Goal: Transaction & Acquisition: Purchase product/service

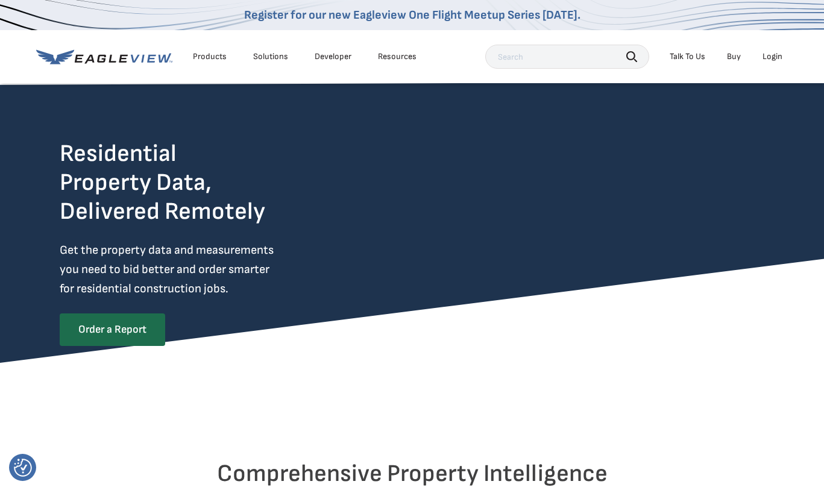
click at [769, 59] on div "Login" at bounding box center [773, 56] width 20 height 11
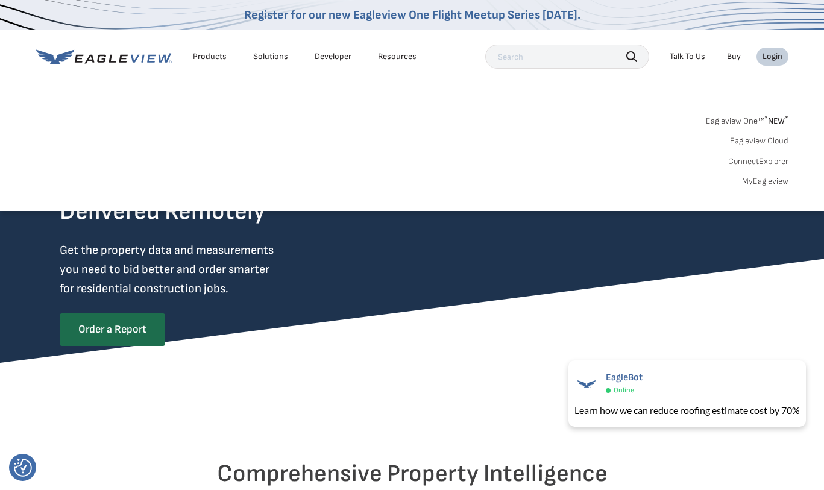
click at [727, 121] on link "Eagleview One™ * NEW *" at bounding box center [747, 119] width 83 height 14
drag, startPoint x: 642, startPoint y: 175, endPoint x: 589, endPoint y: 184, distance: 53.8
click at [641, 174] on div "Eagleview One™ * NEW * Eagleview Cloud ConnectExplorer MyEagleview" at bounding box center [412, 149] width 752 height 75
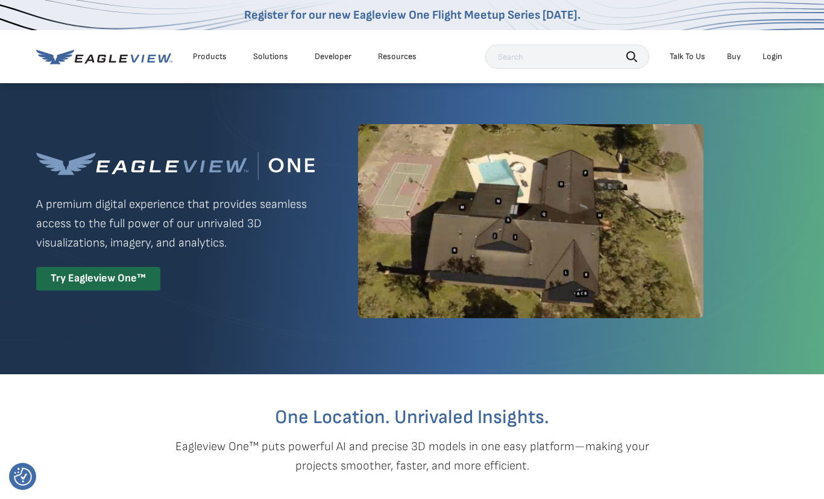
click at [769, 61] on div "Login" at bounding box center [773, 56] width 20 height 11
click at [771, 58] on div "Login" at bounding box center [773, 56] width 20 height 11
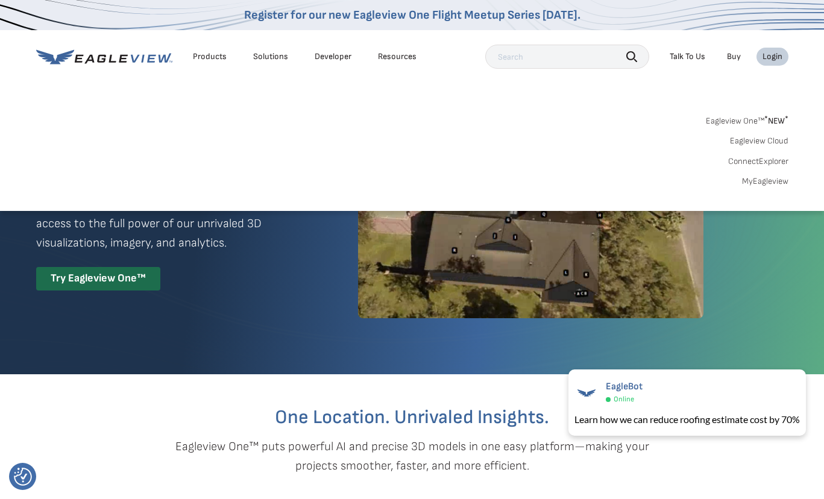
click at [755, 181] on link "MyEagleview" at bounding box center [765, 181] width 46 height 11
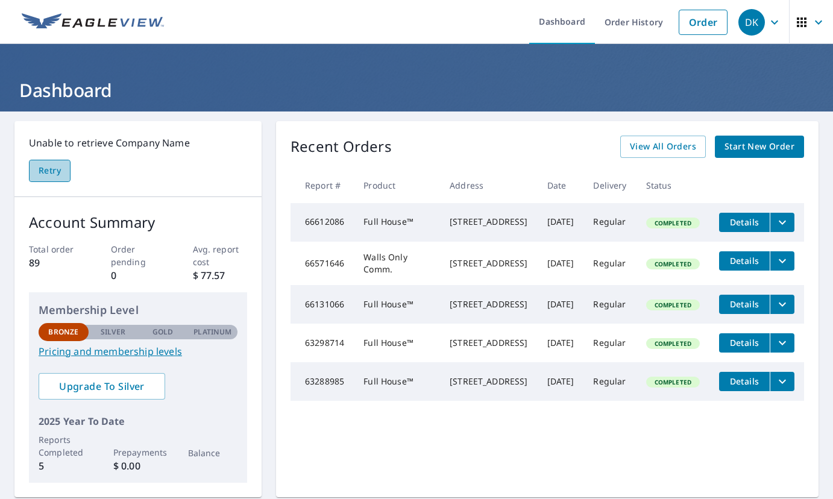
click at [44, 171] on span "Retry" at bounding box center [50, 170] width 22 height 15
click at [735, 150] on span "Start New Order" at bounding box center [760, 146] width 70 height 15
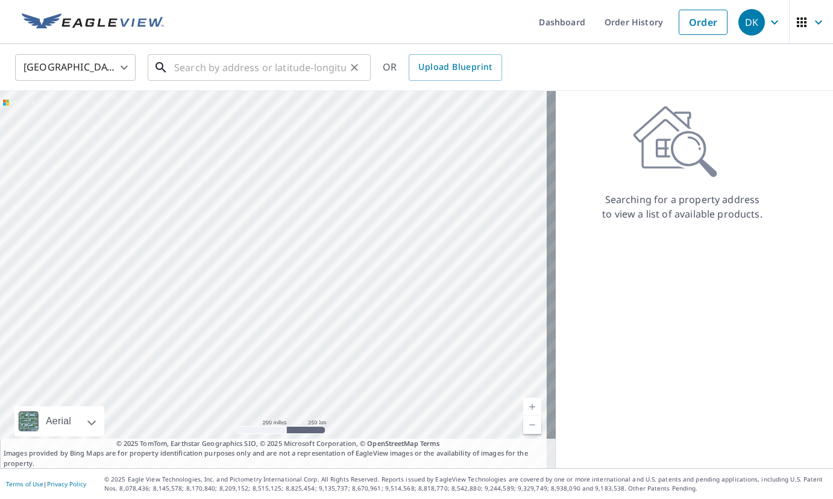
click at [226, 65] on input "text" at bounding box center [260, 68] width 172 height 34
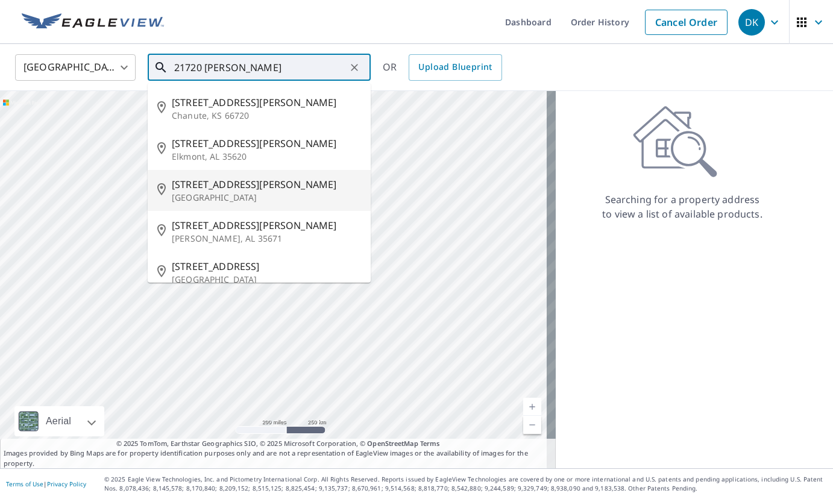
click at [206, 184] on span "21720 Hart St" at bounding box center [266, 184] width 189 height 14
type input "21720 Hart St Canoga Park, CA 91303"
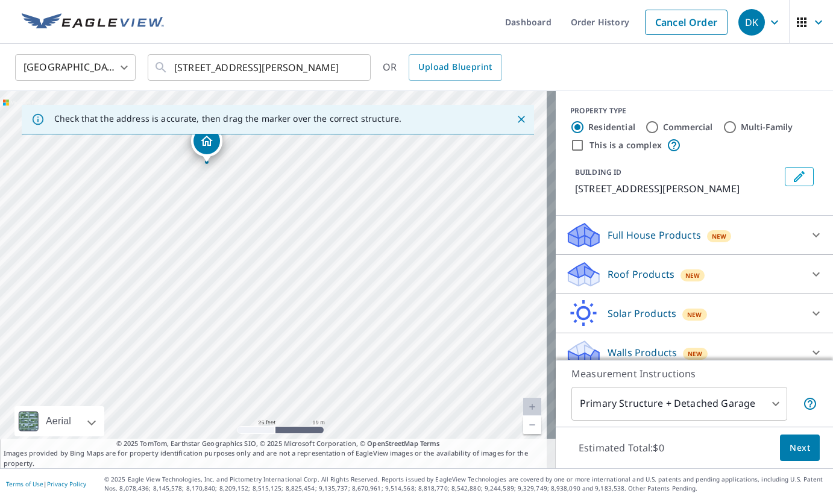
drag, startPoint x: 245, startPoint y: 276, endPoint x: 178, endPoint y: 359, distance: 106.3
click at [181, 363] on div "21720 Hart St Canoga Park, CA 91303" at bounding box center [278, 279] width 556 height 377
drag, startPoint x: 199, startPoint y: 151, endPoint x: 288, endPoint y: 263, distance: 143.3
click at [809, 242] on icon at bounding box center [816, 235] width 14 height 14
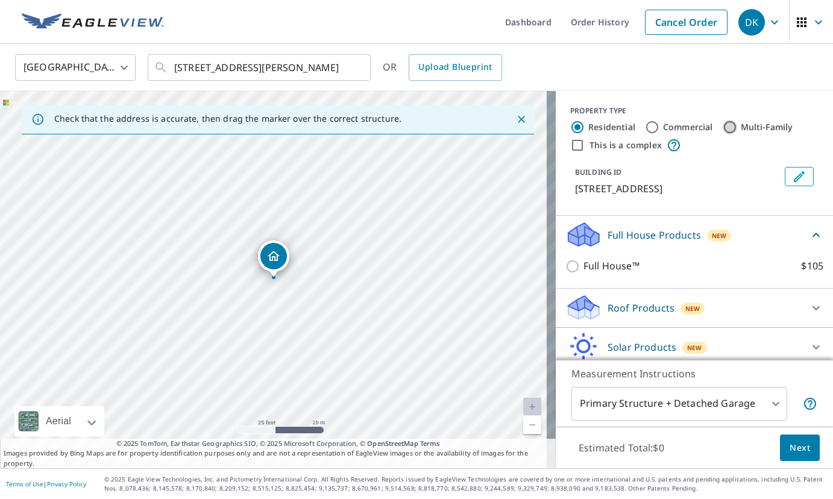
click at [723, 128] on input "Multi-Family" at bounding box center [730, 127] width 14 height 14
radio input "true"
type input "2"
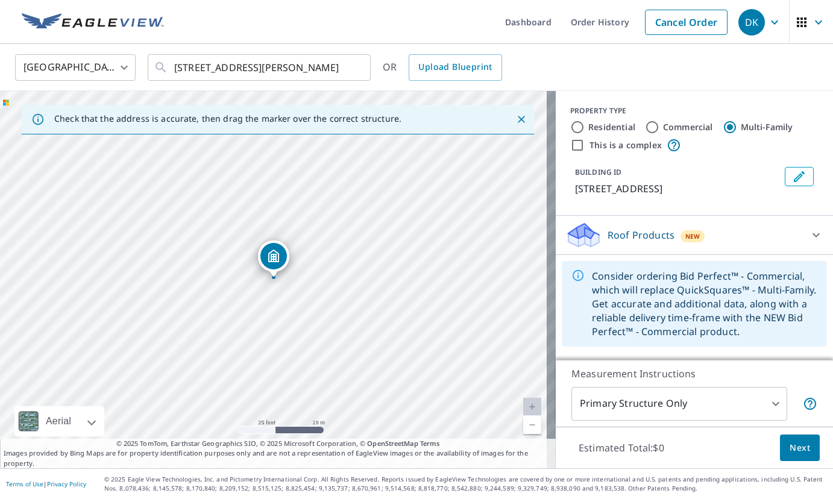
scroll to position [7, 0]
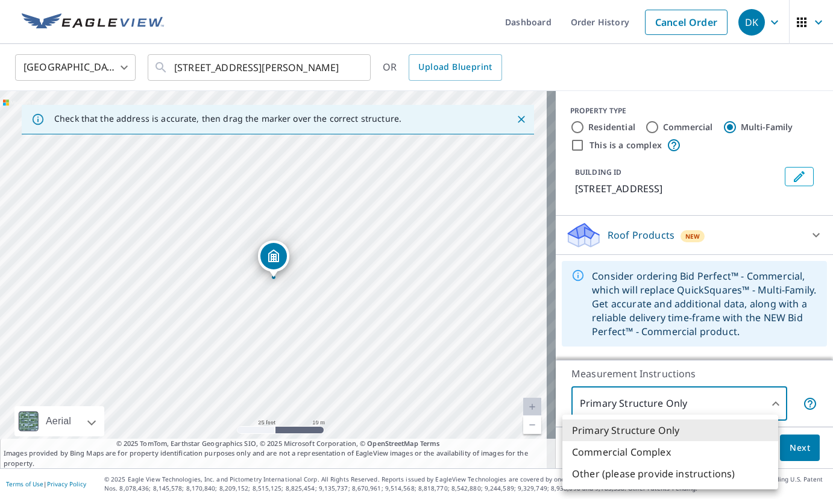
click at [760, 400] on body "DK DK Dashboard Order History Cancel Order DK United States US ​ 21720 Hart St …" at bounding box center [416, 249] width 833 height 499
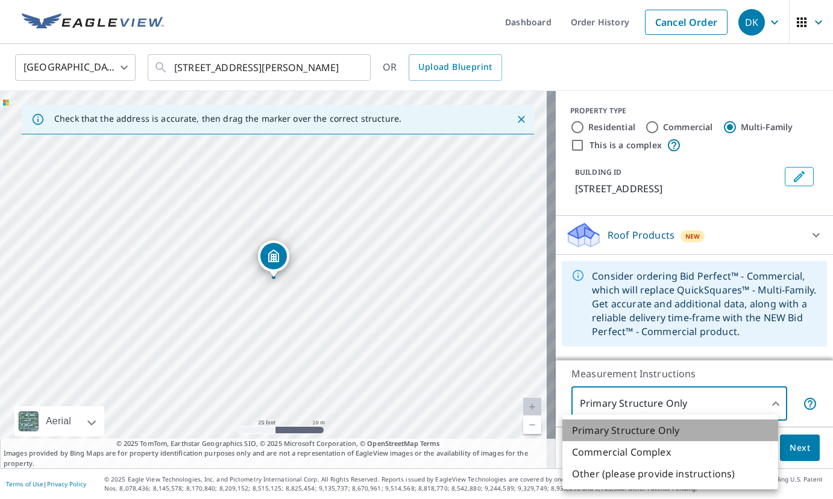
click at [663, 430] on li "Primary Structure Only" at bounding box center [671, 431] width 216 height 22
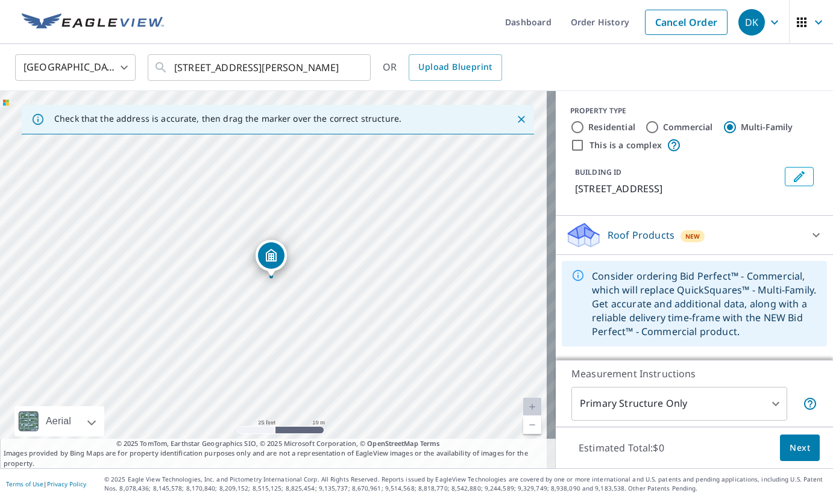
scroll to position [0, 0]
click at [809, 237] on icon at bounding box center [816, 235] width 14 height 14
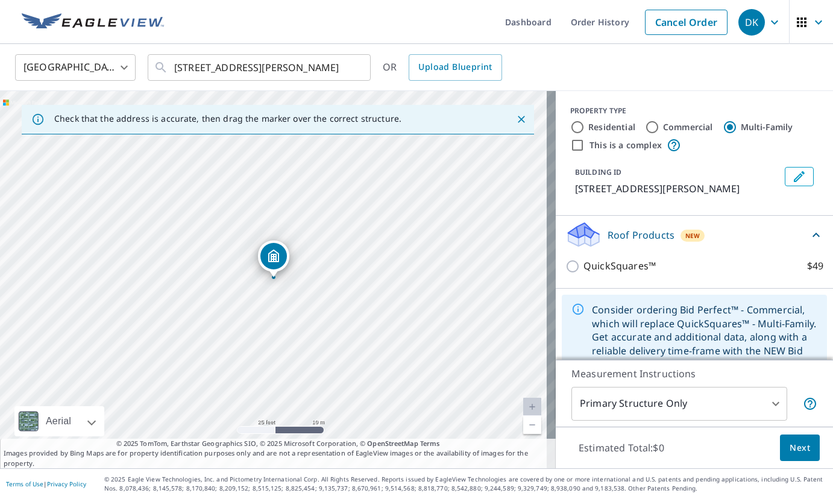
click at [766, 89] on div "United States US ​ 21720 Hart St Canoga Park, CA 91303 ​ OR Upload Blueprint" at bounding box center [416, 67] width 833 height 47
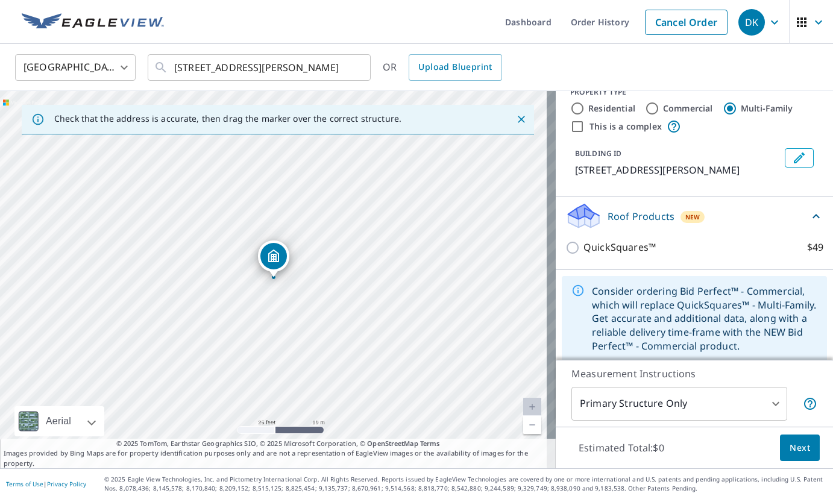
scroll to position [27, 0]
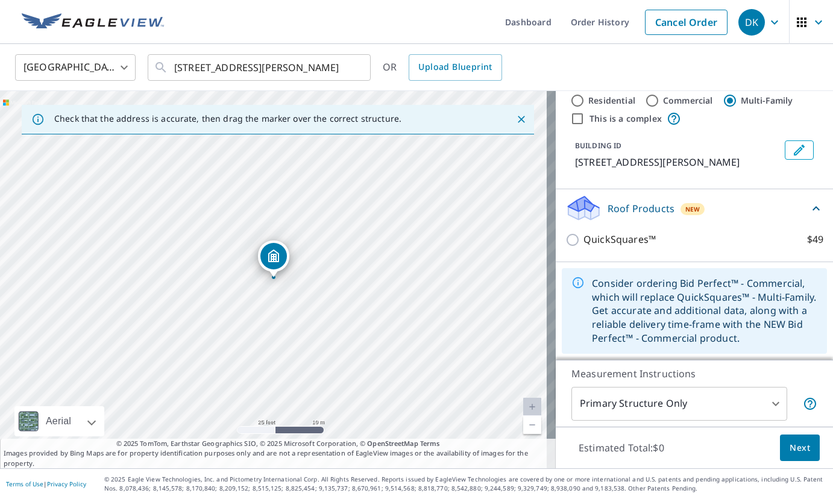
click at [588, 104] on label "Residential" at bounding box center [611, 101] width 47 height 12
click at [582, 104] on input "Residential" at bounding box center [577, 100] width 14 height 14
radio input "true"
type input "1"
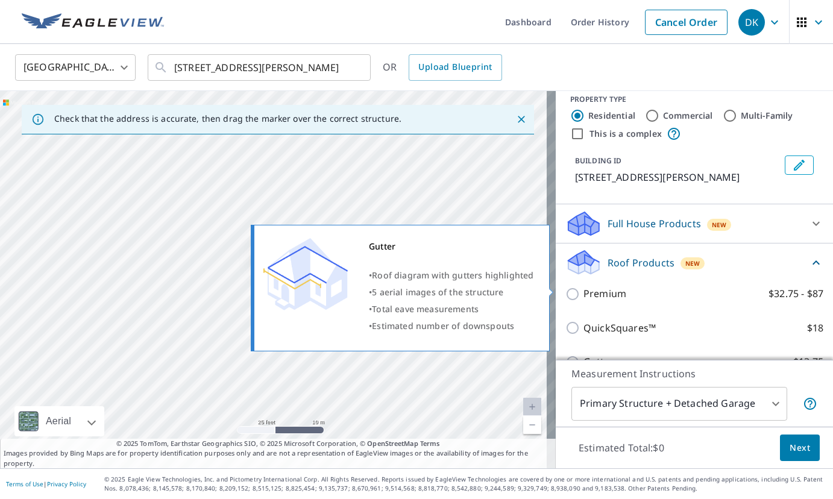
scroll to position [0, 0]
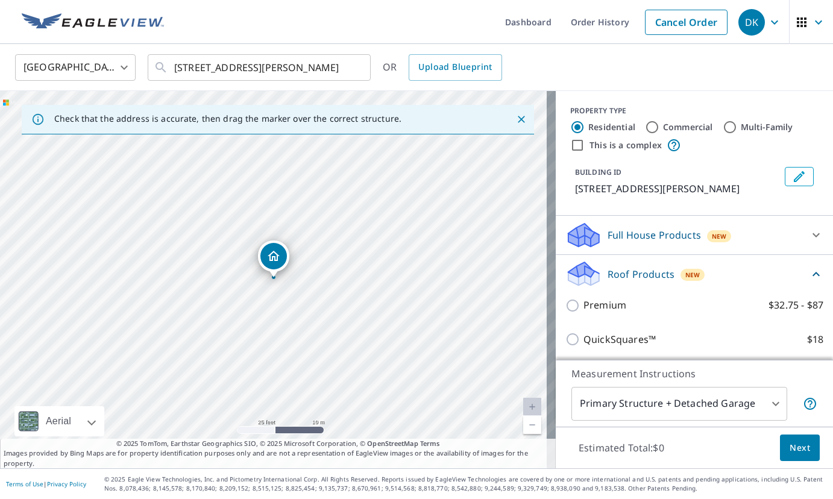
click at [664, 127] on label "Commercial" at bounding box center [688, 127] width 50 height 12
click at [660, 127] on input "Commercial" at bounding box center [652, 127] width 14 height 14
radio input "true"
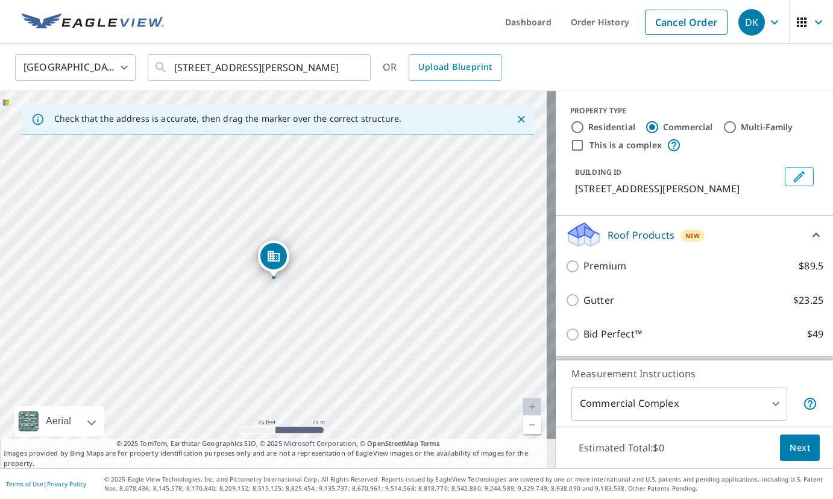
type input "4"
click at [723, 131] on input "Multi-Family" at bounding box center [730, 127] width 14 height 14
radio input "true"
type input "2"
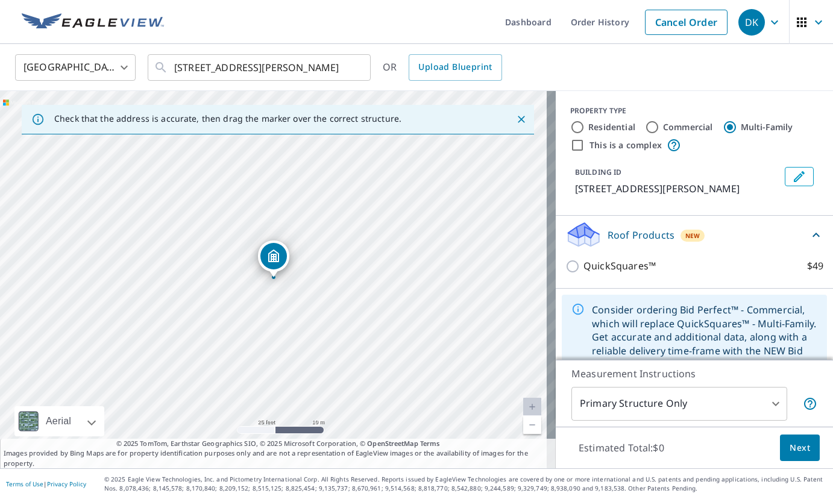
scroll to position [27, 0]
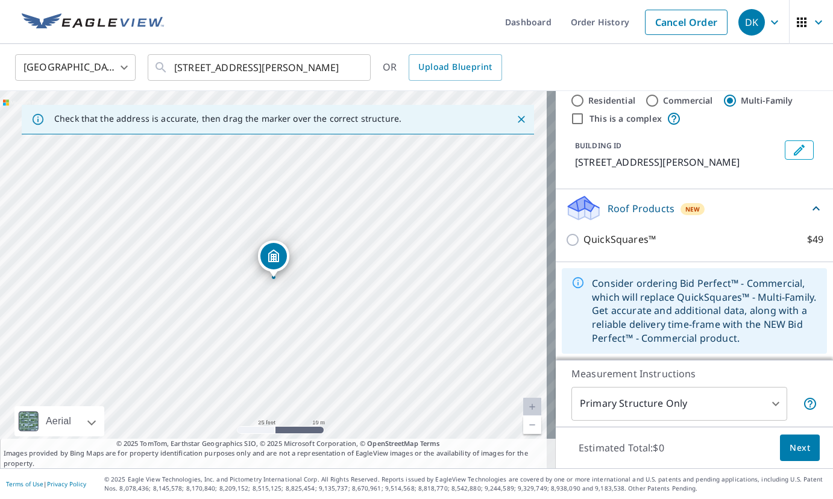
click at [708, 125] on div "PROPERTY TYPE Residential Commercial Multi-Family This is a complex BUILDING ID…" at bounding box center [694, 127] width 277 height 125
click at [767, 409] on body "DK DK Dashboard Order History Cancel Order DK United States US ​ 21720 Hart St …" at bounding box center [416, 249] width 833 height 499
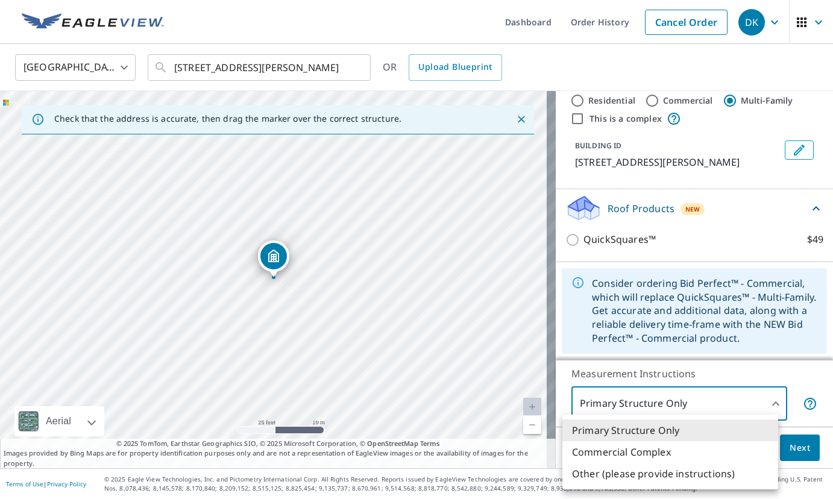
click at [657, 406] on div at bounding box center [416, 249] width 833 height 499
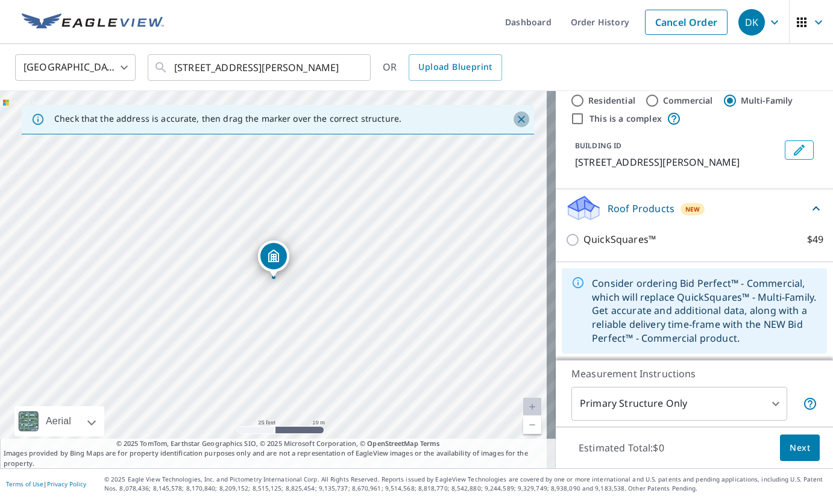
click at [518, 119] on icon "Close" at bounding box center [521, 119] width 7 height 7
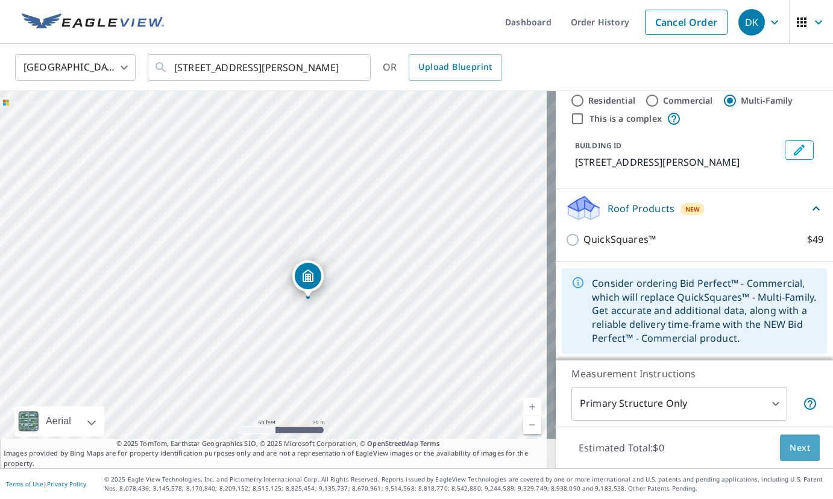
click at [802, 452] on button "Next" at bounding box center [800, 448] width 40 height 27
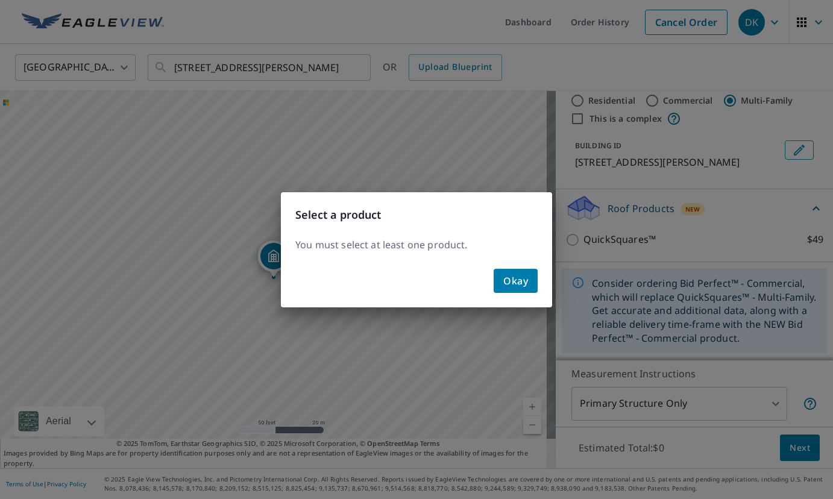
click at [524, 294] on div "Okay" at bounding box center [416, 285] width 271 height 43
click at [525, 287] on span "Okay" at bounding box center [515, 281] width 25 height 17
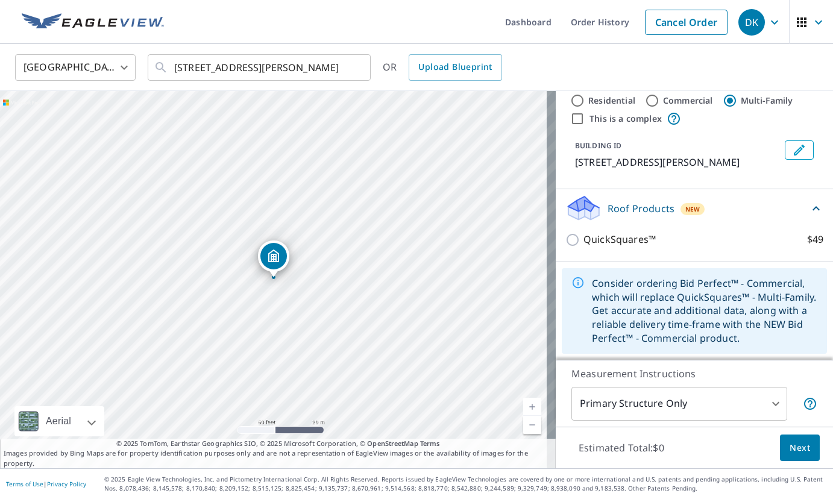
click at [672, 314] on div "Consider ordering Bid Perfect™ - Commercial, which will replace QuickSquares™ -…" at bounding box center [704, 311] width 225 height 78
click at [570, 118] on input "This is a complex" at bounding box center [577, 119] width 14 height 14
checkbox input "true"
radio input "true"
type input "4"
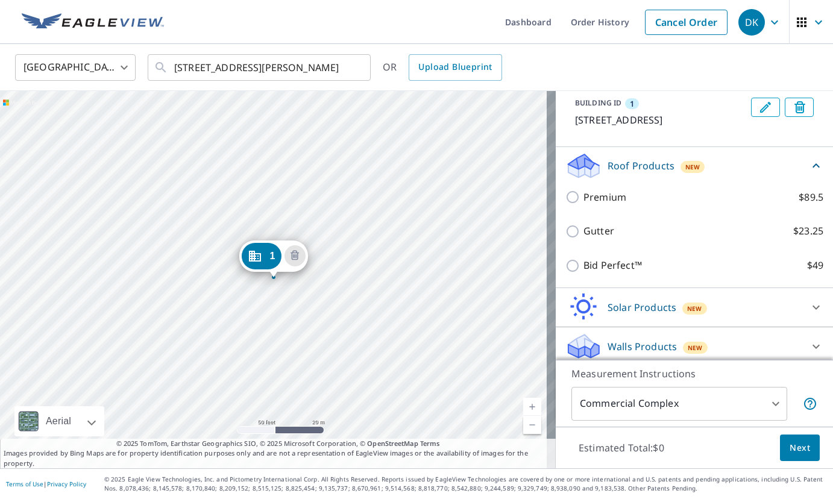
scroll to position [146, 0]
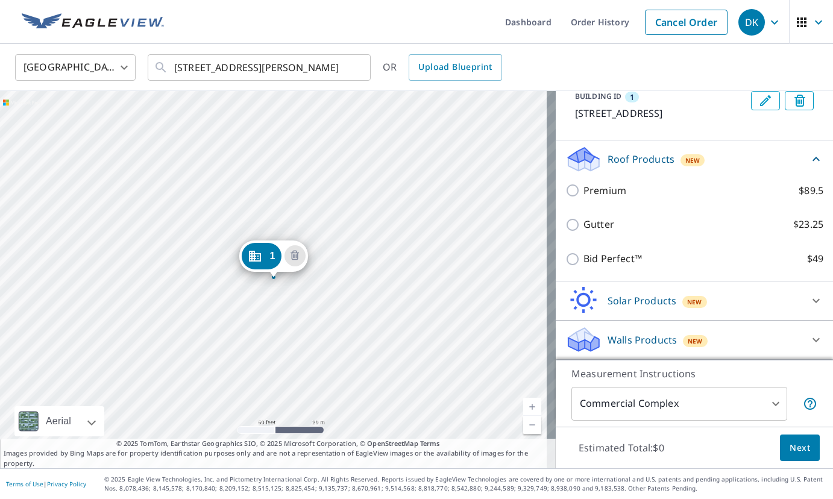
click at [619, 344] on p "Walls Products" at bounding box center [642, 340] width 69 height 14
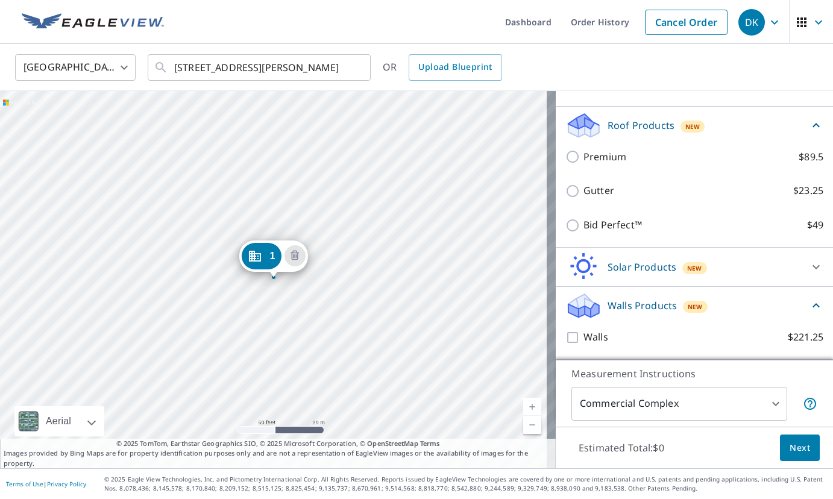
scroll to position [180, 0]
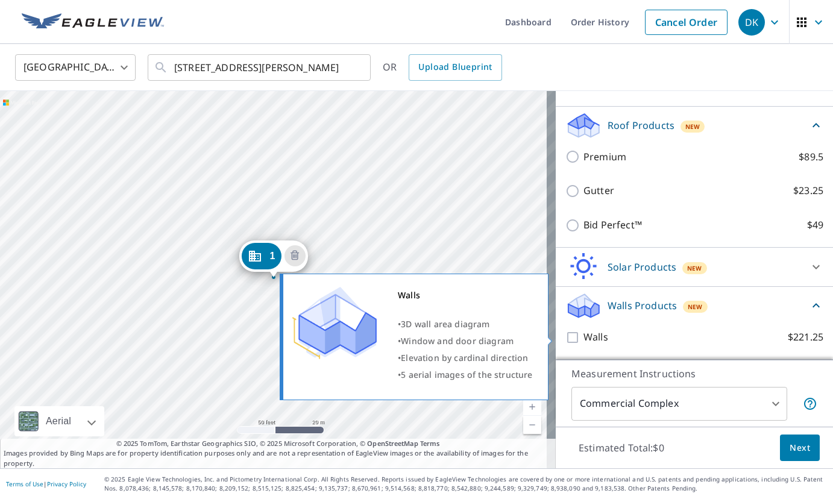
click at [566, 338] on input "Walls $221.25" at bounding box center [575, 337] width 18 height 14
checkbox input "true"
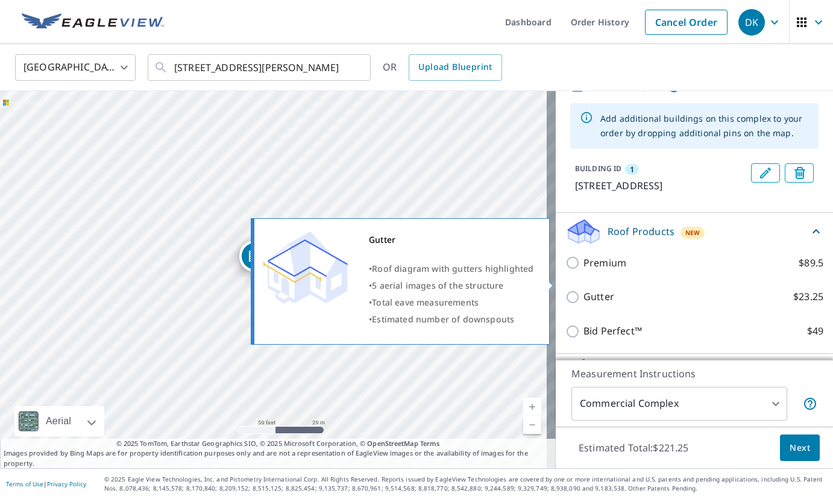
scroll to position [119, 0]
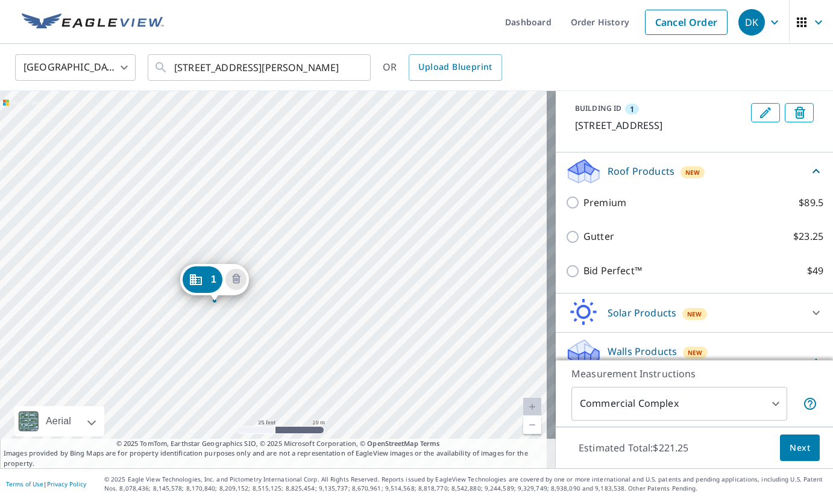
drag, startPoint x: 257, startPoint y: 220, endPoint x: 197, endPoint y: 194, distance: 66.2
click at [197, 194] on div "1 6941 Owensmouth Ave Canoga Park, CA 91303" at bounding box center [278, 279] width 556 height 377
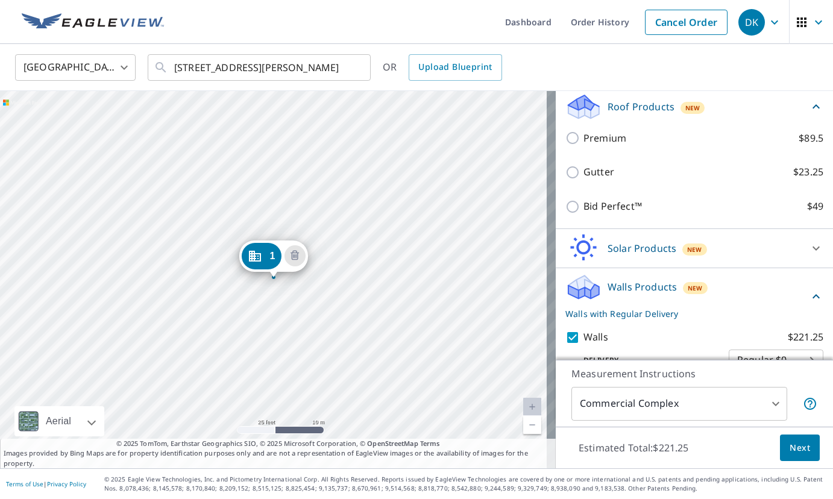
scroll to position [165, 0]
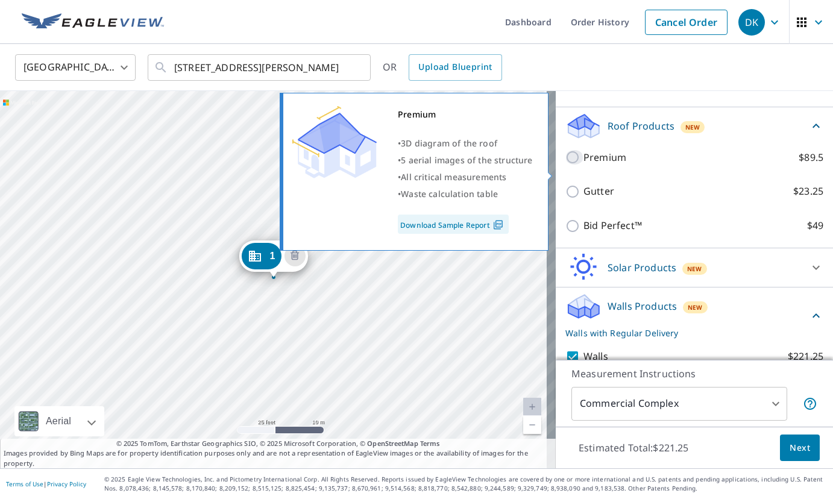
click at [566, 165] on input "Premium $89.5" at bounding box center [575, 157] width 18 height 14
checkbox input "true"
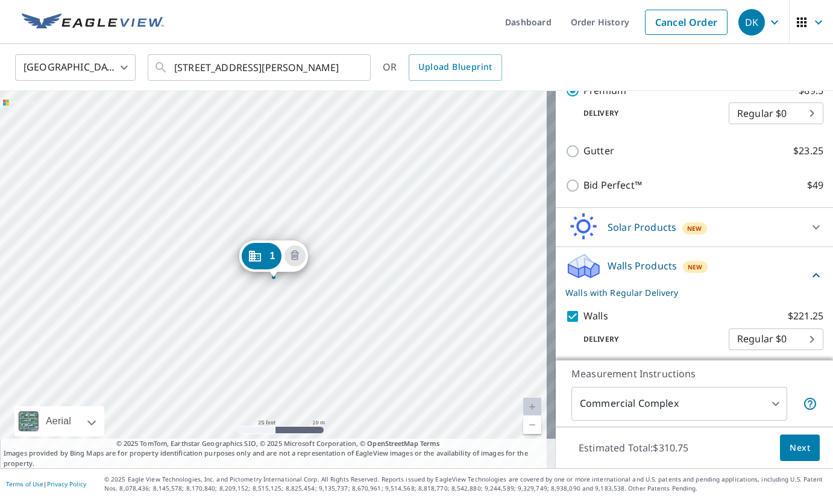
scroll to position [270, 0]
